Goal: Task Accomplishment & Management: Manage account settings

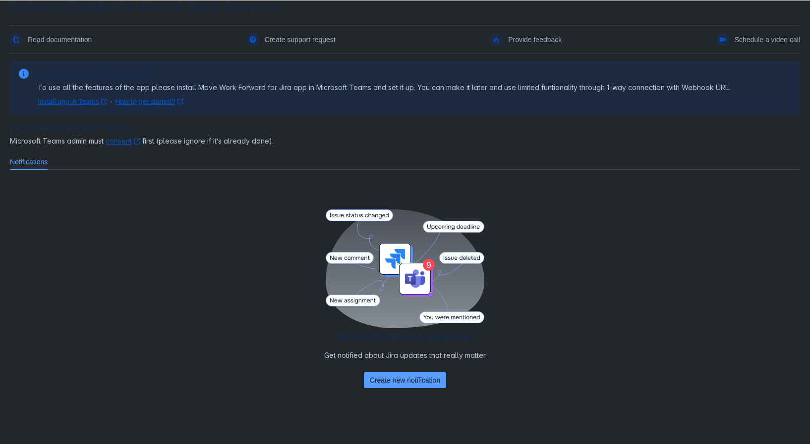
scroll to position [22, 0]
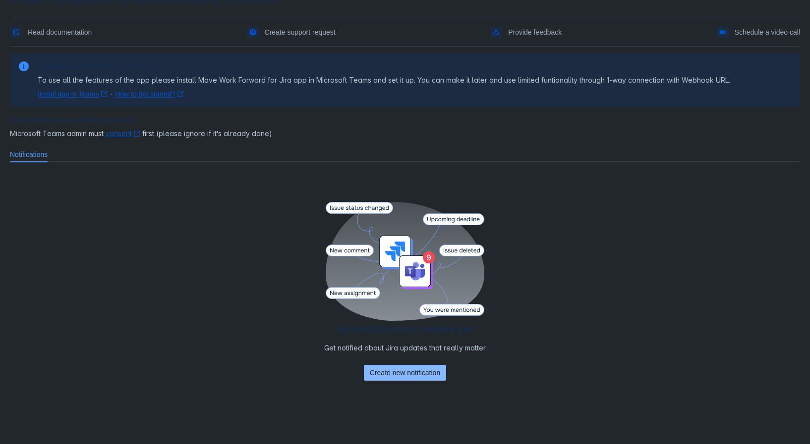
click at [391, 367] on span "Create new notification" at bounding box center [405, 373] width 70 height 16
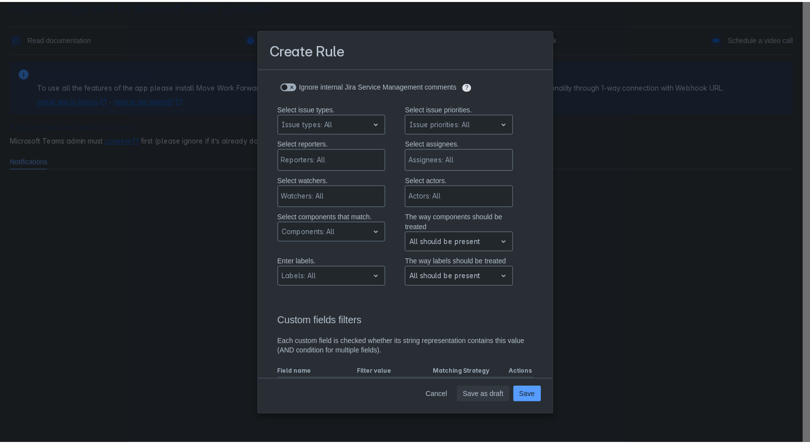
scroll to position [0, 0]
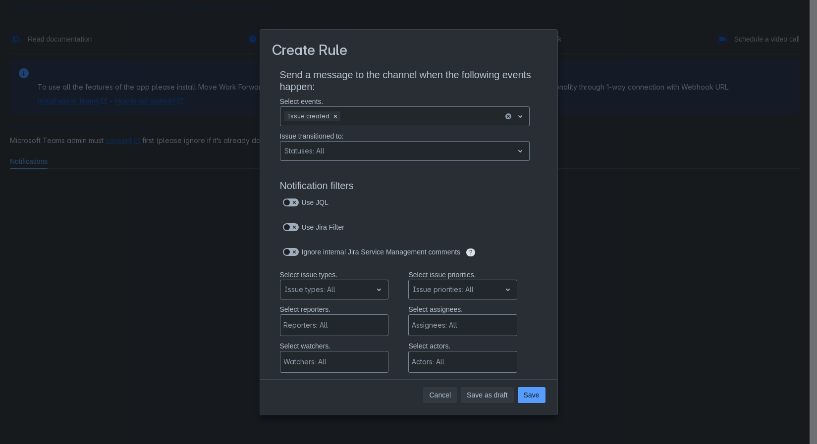
click at [450, 398] on span "Cancel" at bounding box center [440, 396] width 22 height 16
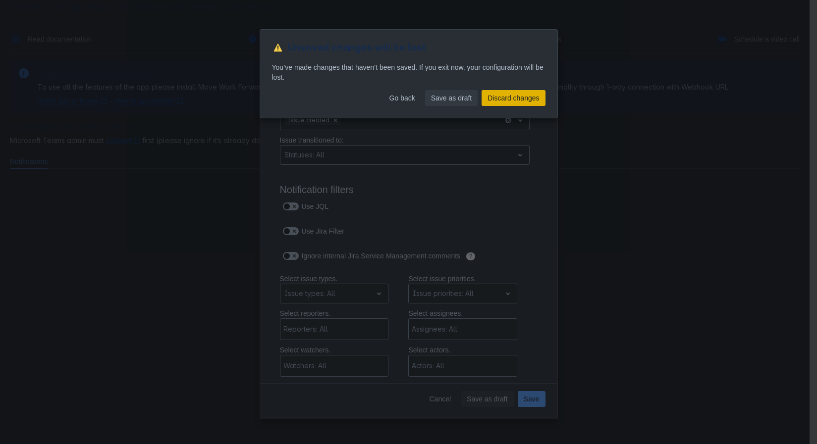
click at [498, 94] on span "Discard changes" at bounding box center [514, 98] width 52 height 16
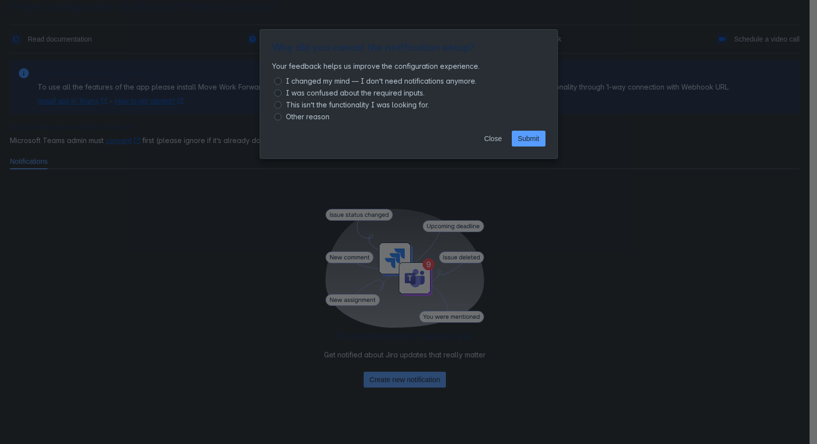
click at [317, 119] on span "Other reason" at bounding box center [308, 117] width 48 height 12
click at [281, 119] on input "Other reason" at bounding box center [278, 116] width 7 height 7
radio input "true"
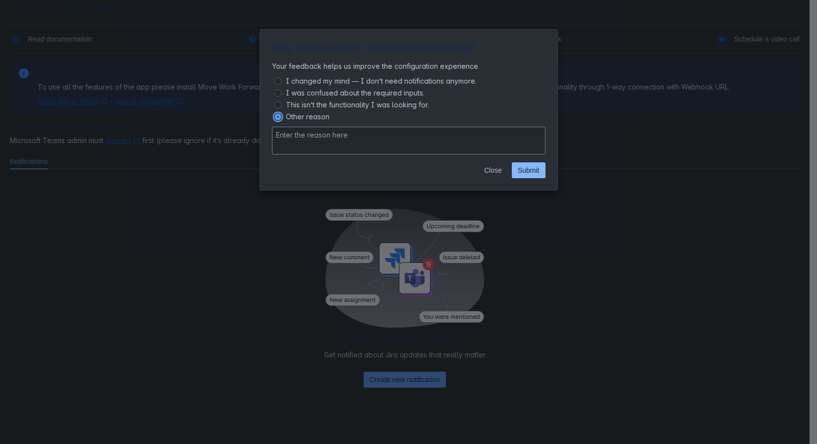
click at [536, 167] on span "Submit" at bounding box center [529, 171] width 22 height 16
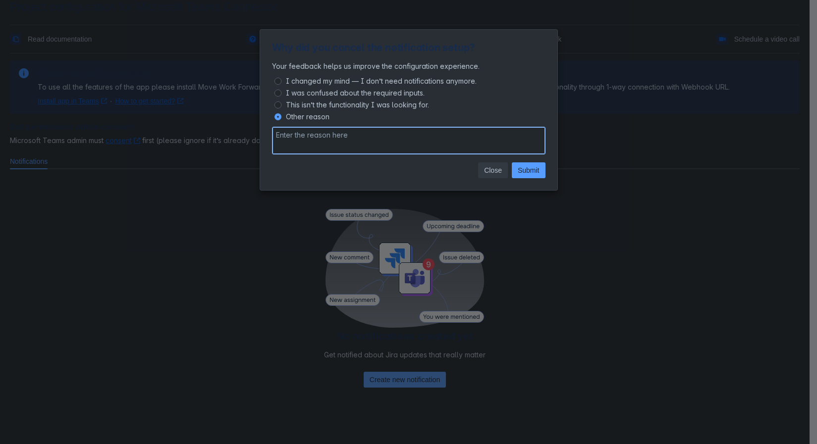
click at [494, 165] on span "Close" at bounding box center [493, 171] width 18 height 16
